Goal: Task Accomplishment & Management: Complete application form

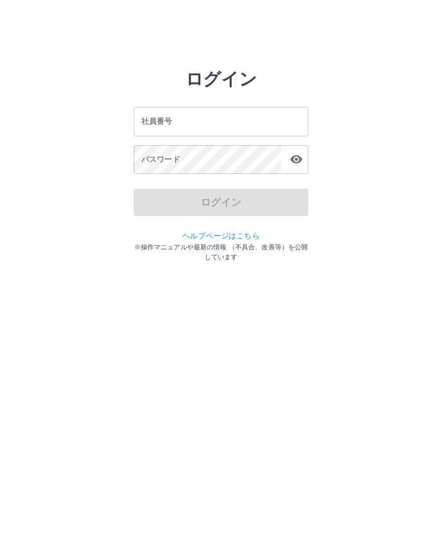
click at [197, 123] on input "社員番号" at bounding box center [221, 121] width 175 height 29
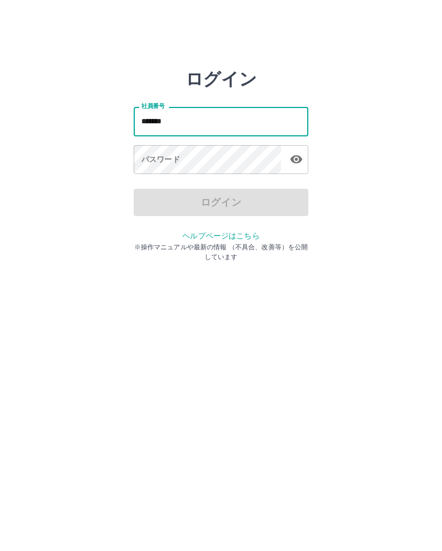
type input "*******"
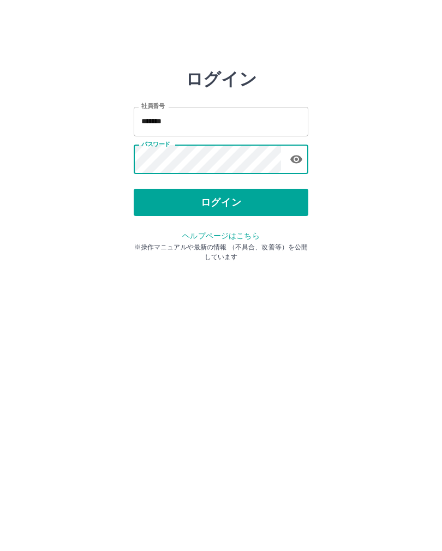
click at [241, 199] on button "ログイン" at bounding box center [221, 202] width 175 height 27
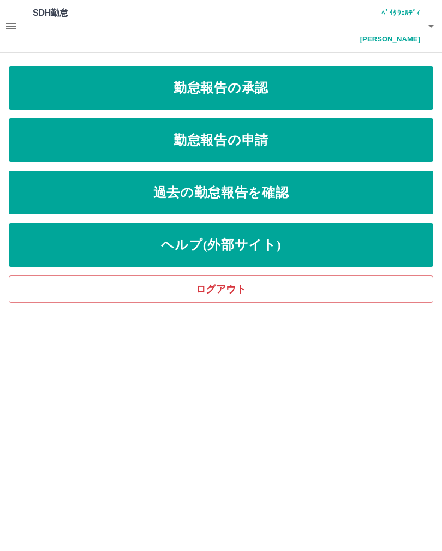
click at [315, 66] on link "勤怠報告の承認" at bounding box center [221, 88] width 425 height 44
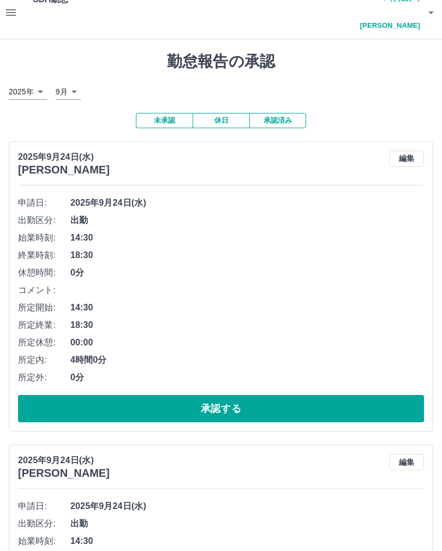
scroll to position [14, 0]
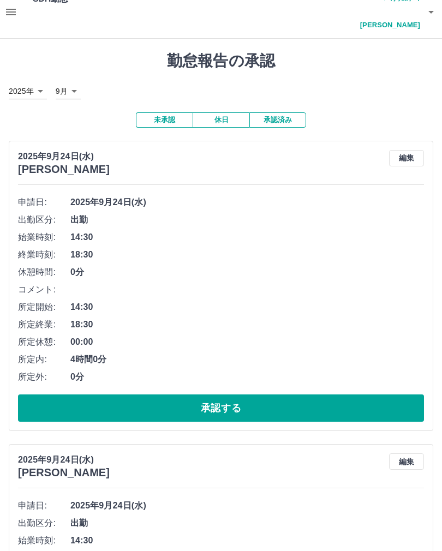
click at [264, 395] on button "承認する" at bounding box center [221, 408] width 406 height 27
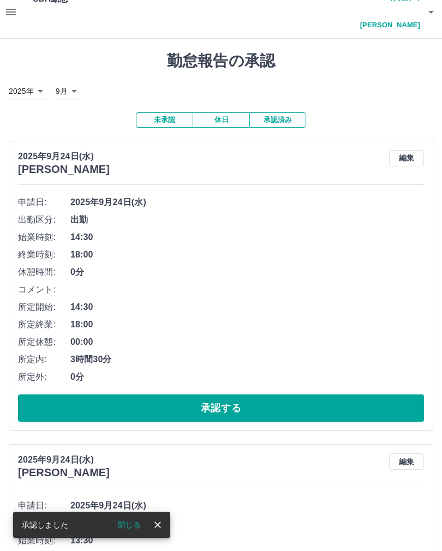
click at [298, 395] on button "承認する" at bounding box center [221, 408] width 406 height 27
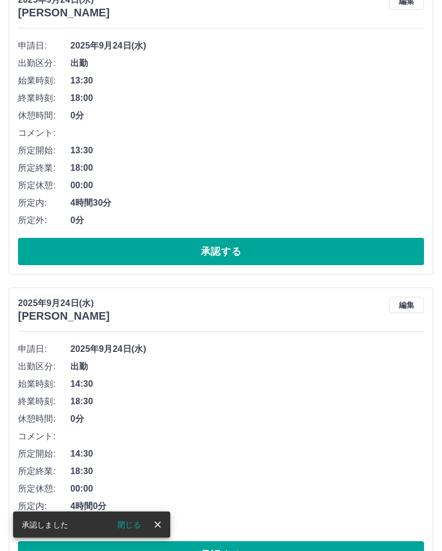
scroll to position [170, 0]
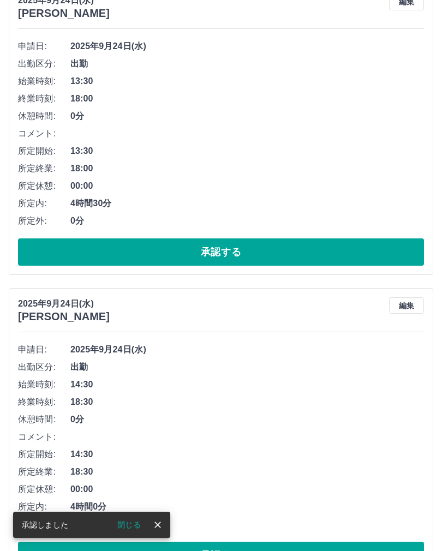
click at [310, 239] on button "承認する" at bounding box center [221, 252] width 406 height 27
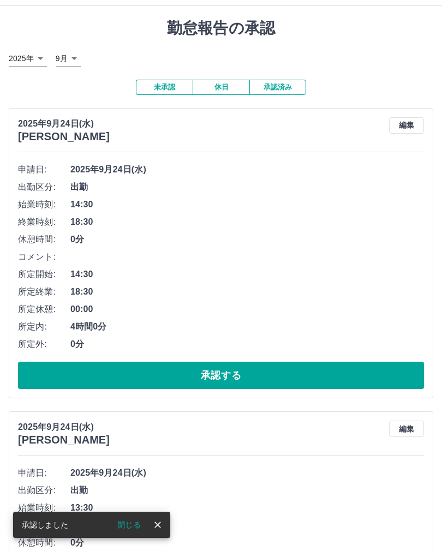
scroll to position [37, 0]
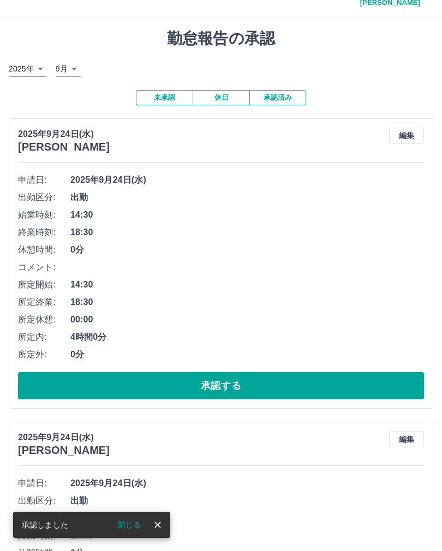
click at [310, 372] on button "承認する" at bounding box center [221, 385] width 406 height 27
click at [308, 372] on button "承認する" at bounding box center [221, 385] width 406 height 27
click at [279, 372] on button "承認する" at bounding box center [221, 385] width 406 height 27
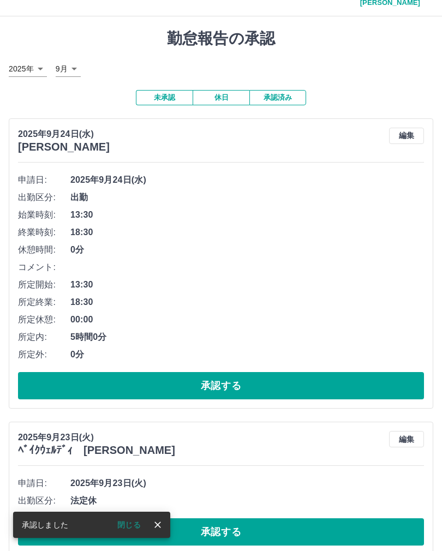
click at [293, 372] on button "承認する" at bounding box center [221, 385] width 406 height 27
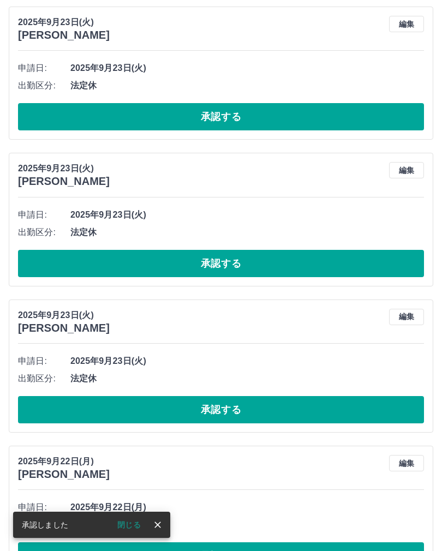
scroll to position [437, 0]
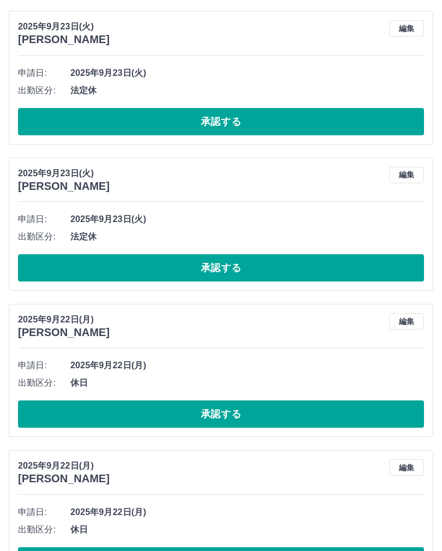
click at [252, 548] on button "承認する" at bounding box center [221, 561] width 406 height 27
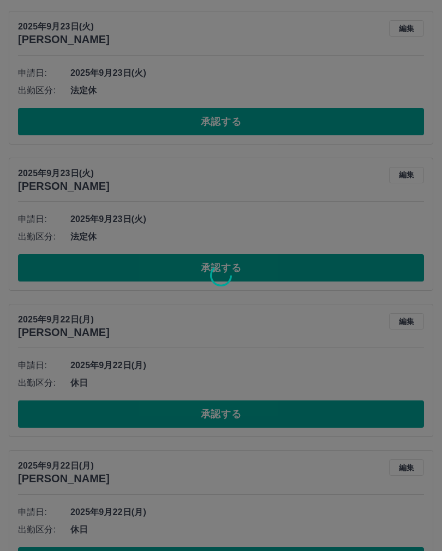
scroll to position [290, 0]
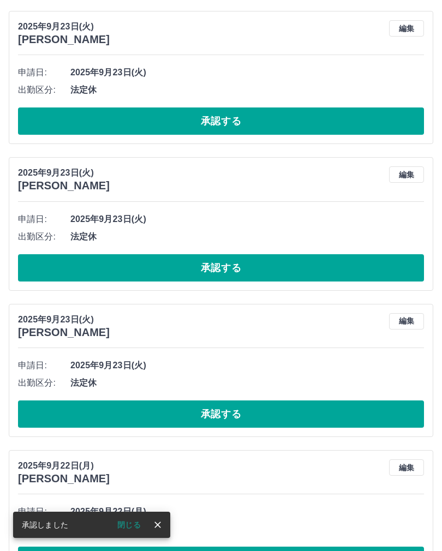
click at [252, 547] on button "承認する" at bounding box center [221, 560] width 406 height 27
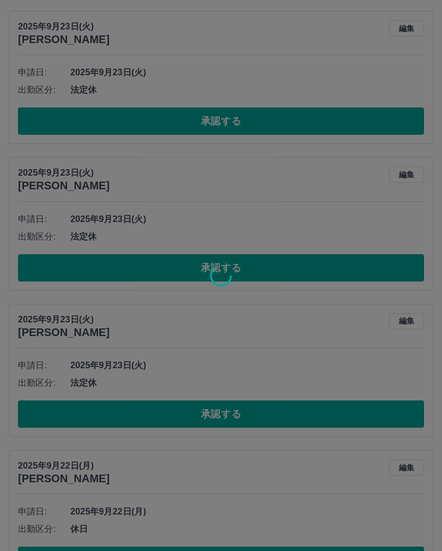
scroll to position [144, 0]
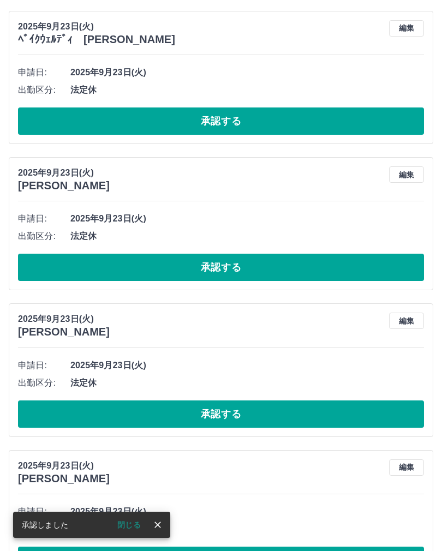
click at [246, 547] on button "承認する" at bounding box center [221, 560] width 406 height 27
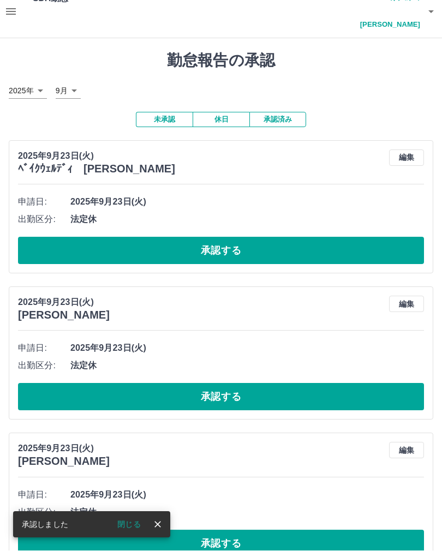
scroll to position [15, 0]
click at [245, 530] on button "承認する" at bounding box center [221, 543] width 406 height 27
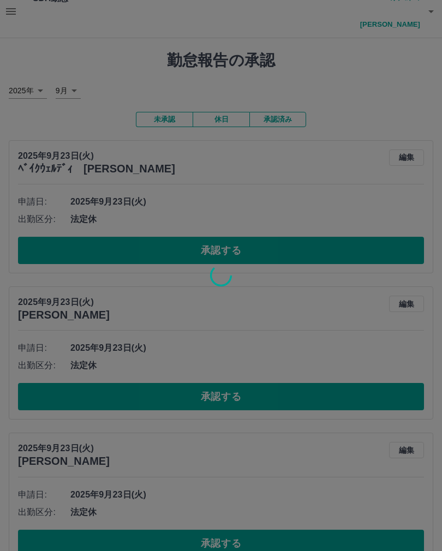
scroll to position [0, 0]
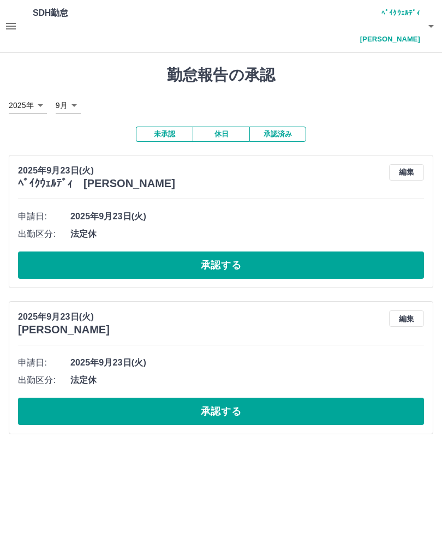
click at [5, 20] on icon "button" at bounding box center [10, 26] width 13 height 13
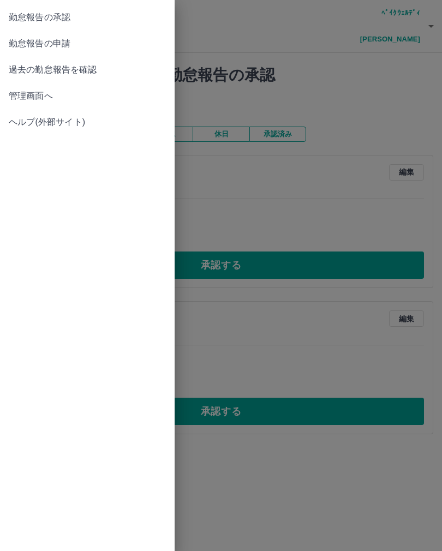
click at [80, 45] on span "勤怠報告の申請" at bounding box center [87, 43] width 157 height 13
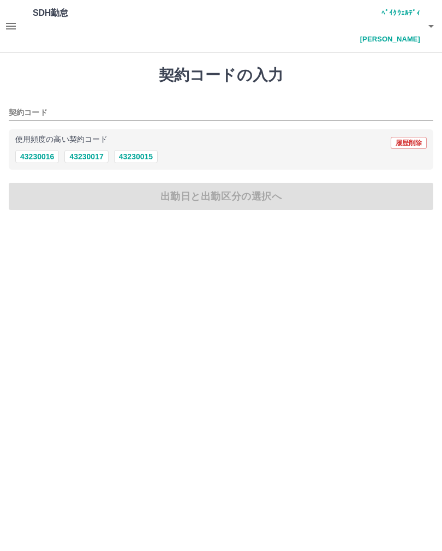
click at [145, 150] on button "43230015" at bounding box center [136, 156] width 44 height 13
type input "********"
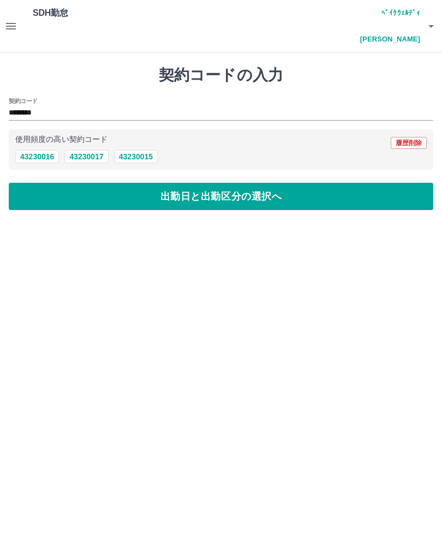
click at [200, 183] on button "出勤日と出勤区分の選択へ" at bounding box center [221, 196] width 425 height 27
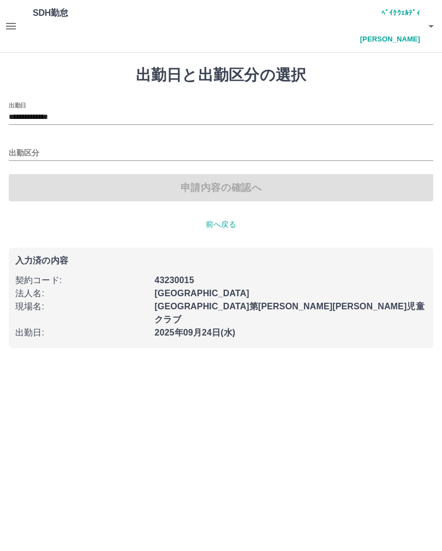
click at [143, 147] on input "出勤区分" at bounding box center [221, 154] width 425 height 14
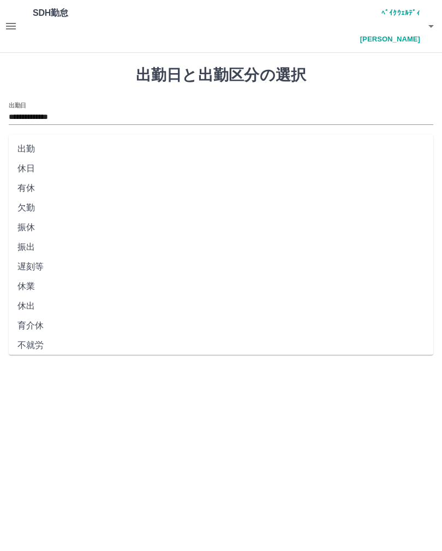
click at [39, 147] on li "出勤" at bounding box center [221, 149] width 425 height 20
type input "**"
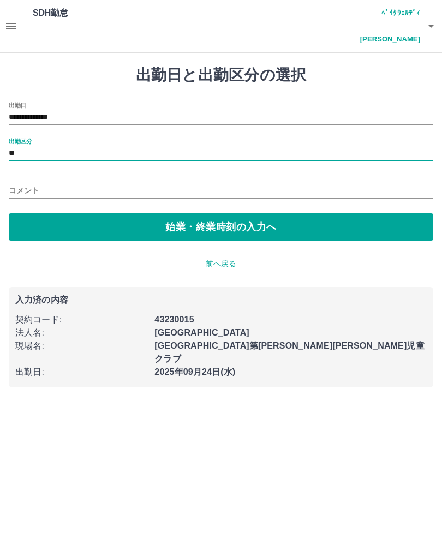
click at [226, 213] on button "始業・終業時刻の入力へ" at bounding box center [221, 226] width 425 height 27
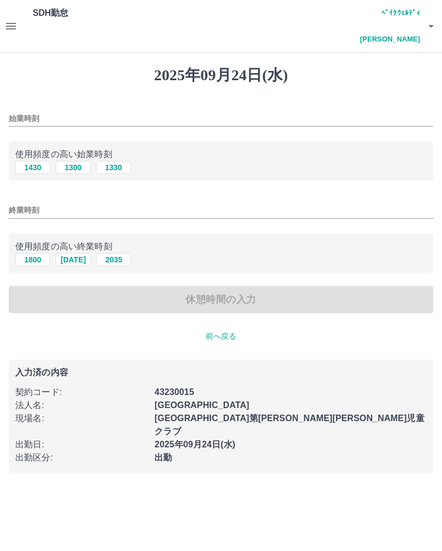
click at [82, 161] on button "1300" at bounding box center [73, 167] width 35 height 13
type input "****"
click at [103, 203] on input "終業時刻" at bounding box center [221, 211] width 425 height 16
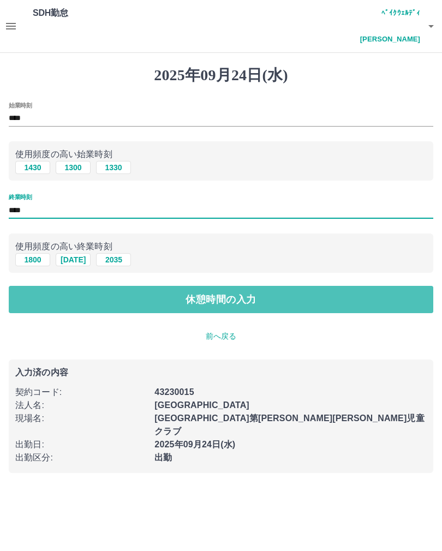
type input "****"
click at [270, 286] on button "休憩時間の入力" at bounding box center [221, 299] width 425 height 27
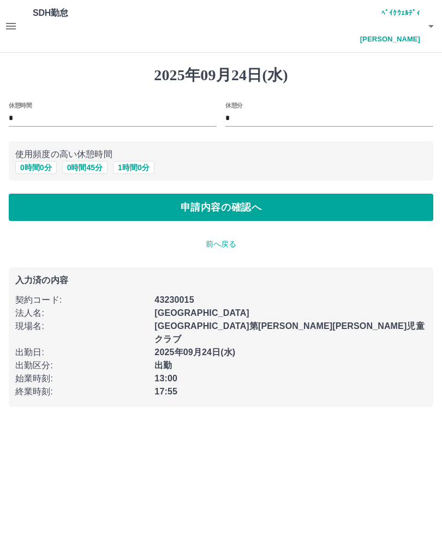
click at [224, 239] on p "前へ戻る" at bounding box center [221, 244] width 425 height 11
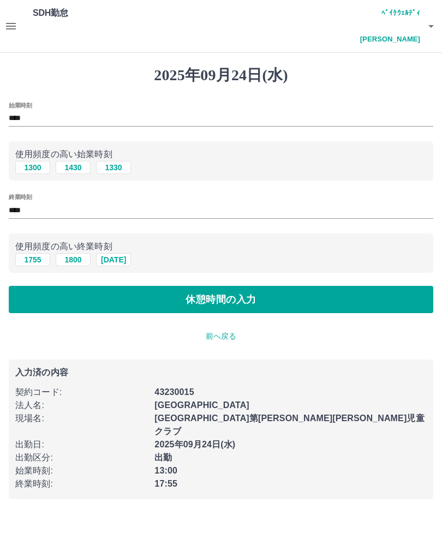
click at [57, 203] on input "****" at bounding box center [221, 211] width 425 height 16
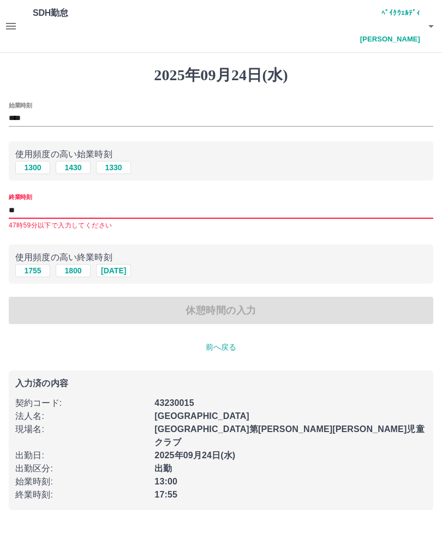
type input "*"
type input "****"
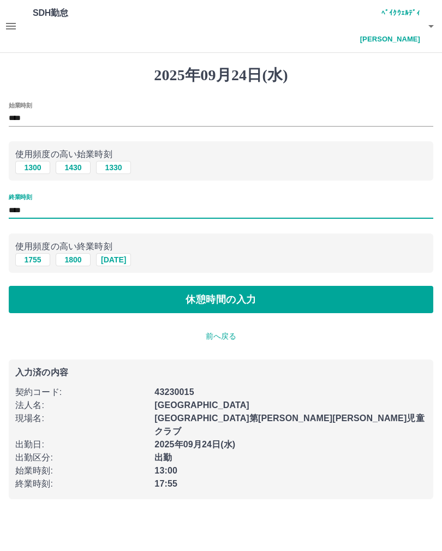
click at [277, 286] on button "休憩時間の入力" at bounding box center [221, 299] width 425 height 27
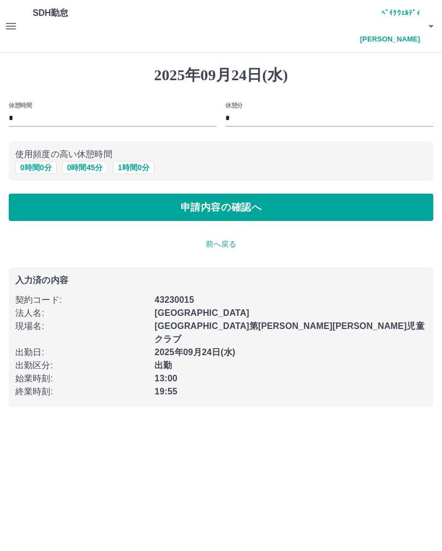
click at [84, 161] on button "0 時間 45 分" at bounding box center [84, 167] width 45 height 13
type input "**"
click at [310, 194] on button "申請内容の確認へ" at bounding box center [221, 207] width 425 height 27
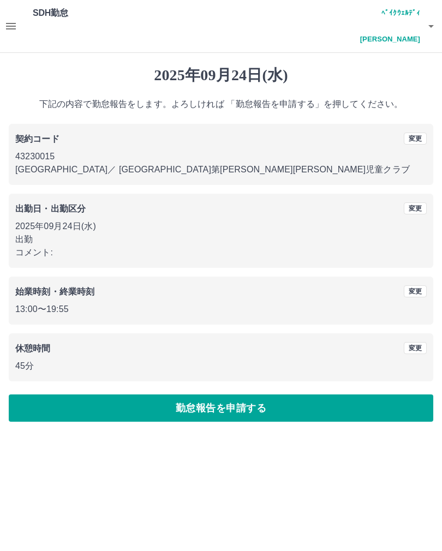
click at [308, 395] on button "勤怠報告を申請する" at bounding box center [221, 408] width 425 height 27
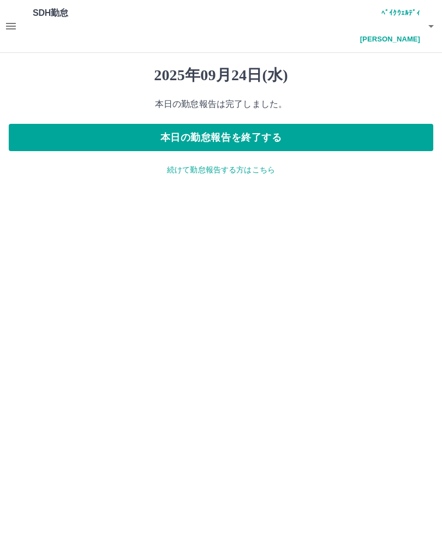
click at [231, 164] on p "続けて勤怠報告する方はこちら" at bounding box center [221, 169] width 425 height 11
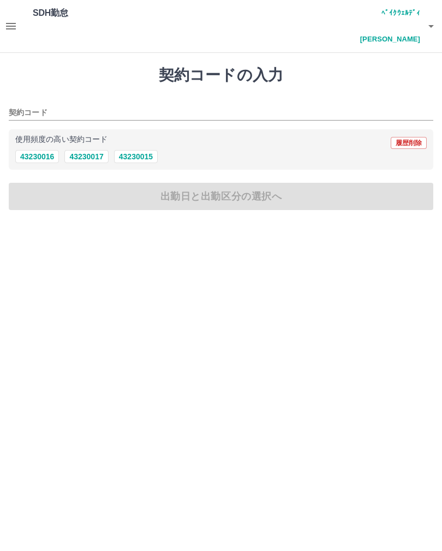
click at [8, 23] on icon "button" at bounding box center [11, 26] width 10 height 7
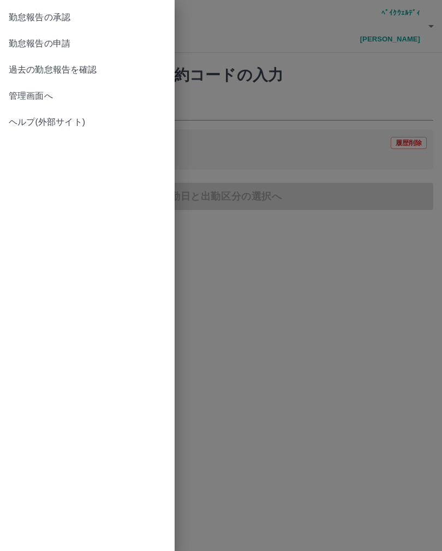
click at [67, 18] on span "勤怠報告の承認" at bounding box center [87, 17] width 157 height 13
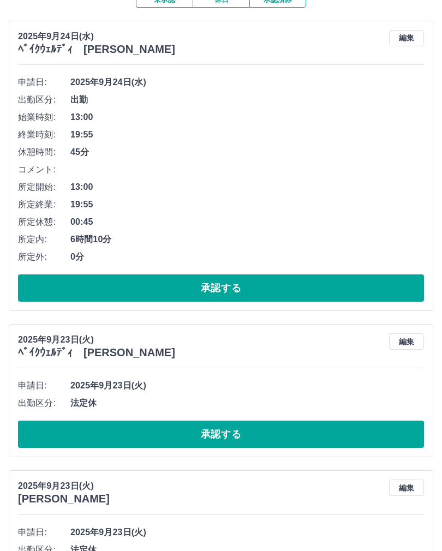
click at [276, 275] on button "承認する" at bounding box center [221, 288] width 406 height 27
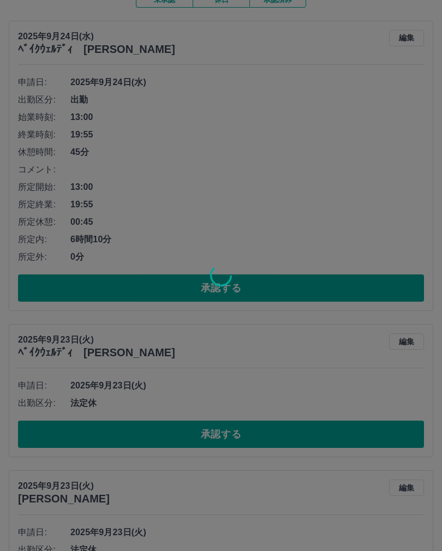
click at [438, 260] on div at bounding box center [221, 275] width 442 height 551
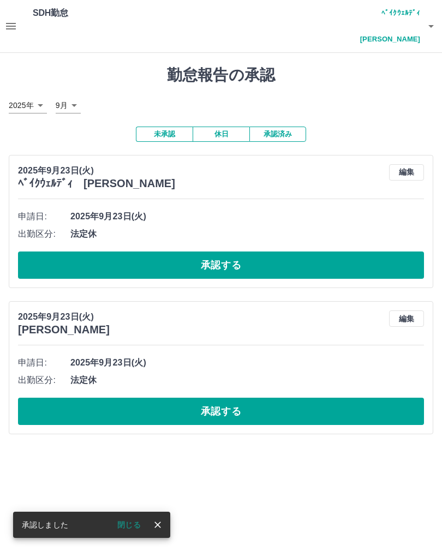
scroll to position [0, 0]
click at [276, 252] on button "承認する" at bounding box center [221, 265] width 406 height 27
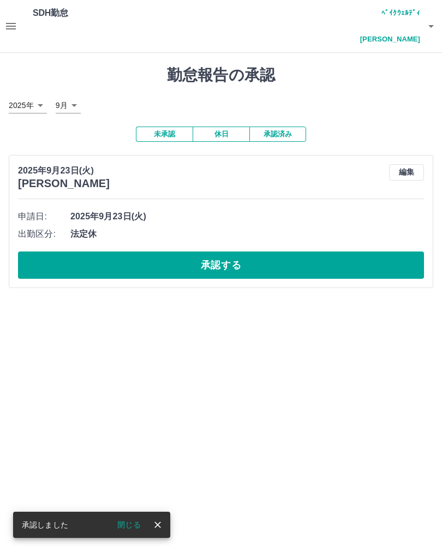
click at [257, 252] on button "承認する" at bounding box center [221, 265] width 406 height 27
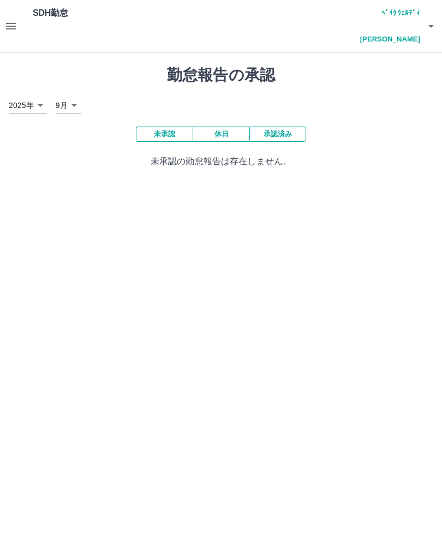
click at [403, 15] on h4 "ﾍﾞｲｸｳｪﾙﾃﾞｨ　いづみ" at bounding box center [388, 26] width 66 height 52
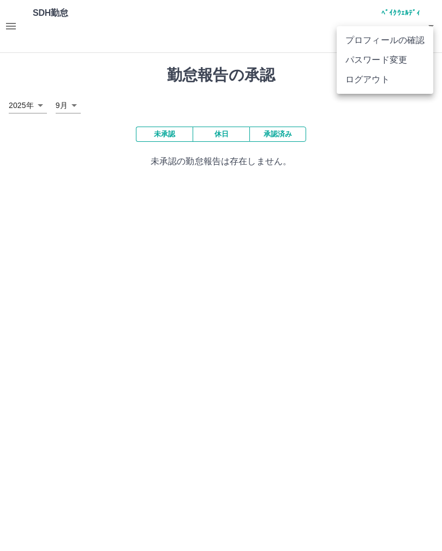
click at [379, 80] on li "ログアウト" at bounding box center [385, 80] width 97 height 20
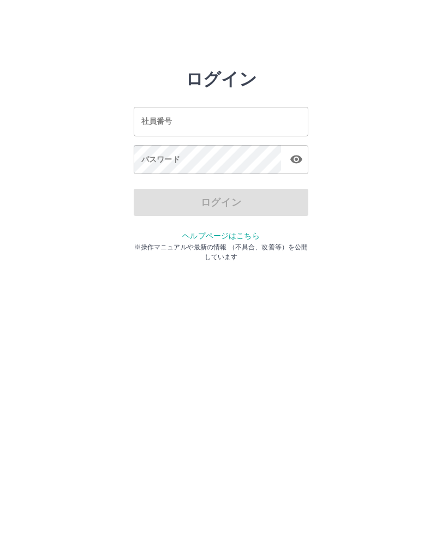
click at [207, 244] on html "ログイン 社員番号 社員番号 パスワード パスワード ログイン ヘルプページはこちら ※操作マニュアルや最新の情報 （不具合、改善等）を公開しています" at bounding box center [221, 122] width 442 height 244
